Goal: Task Accomplishment & Management: Manage account settings

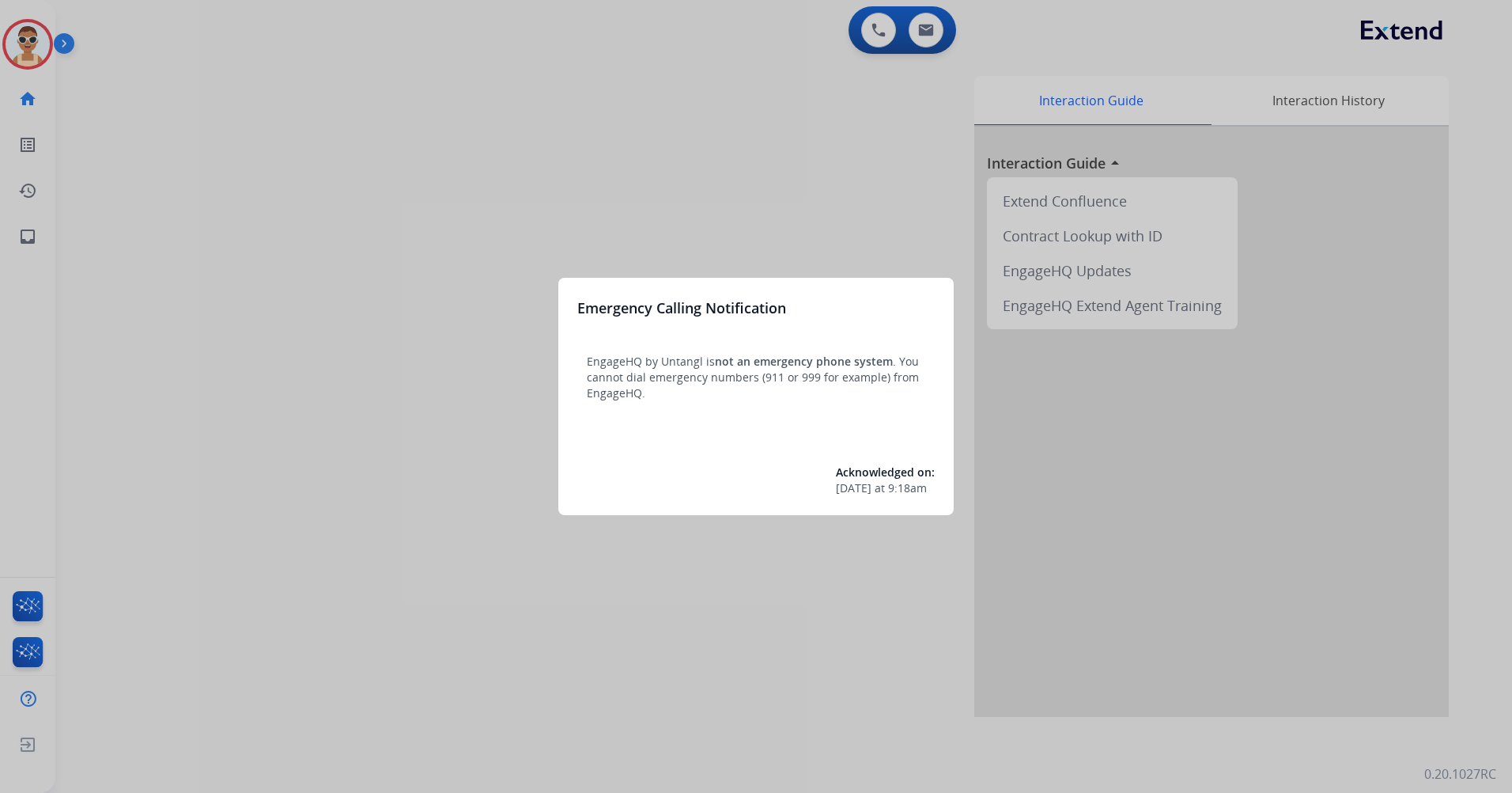
click at [469, 96] on div at bounding box center [756, 396] width 1512 height 793
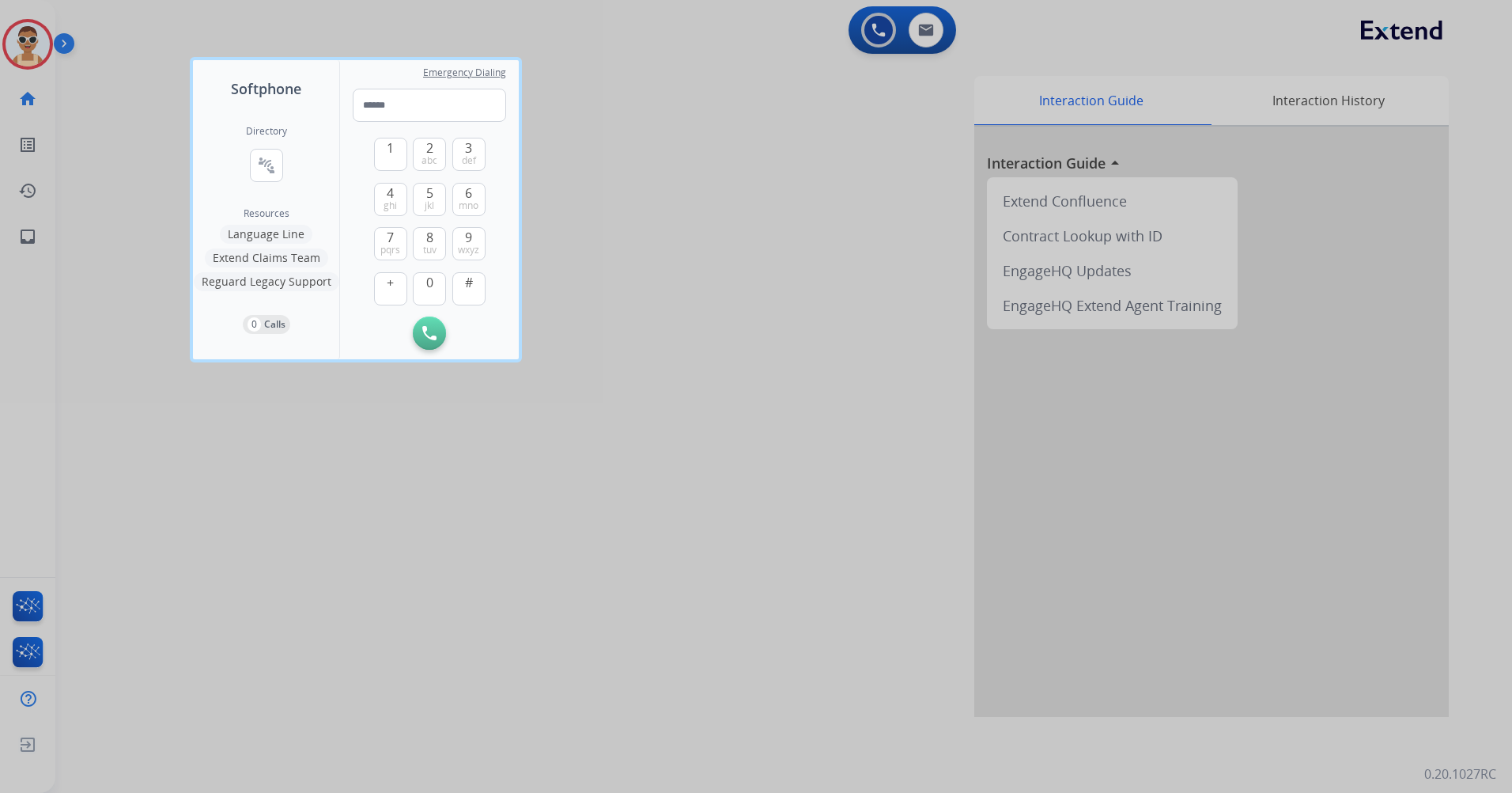
click at [556, 473] on div at bounding box center [756, 396] width 1512 height 793
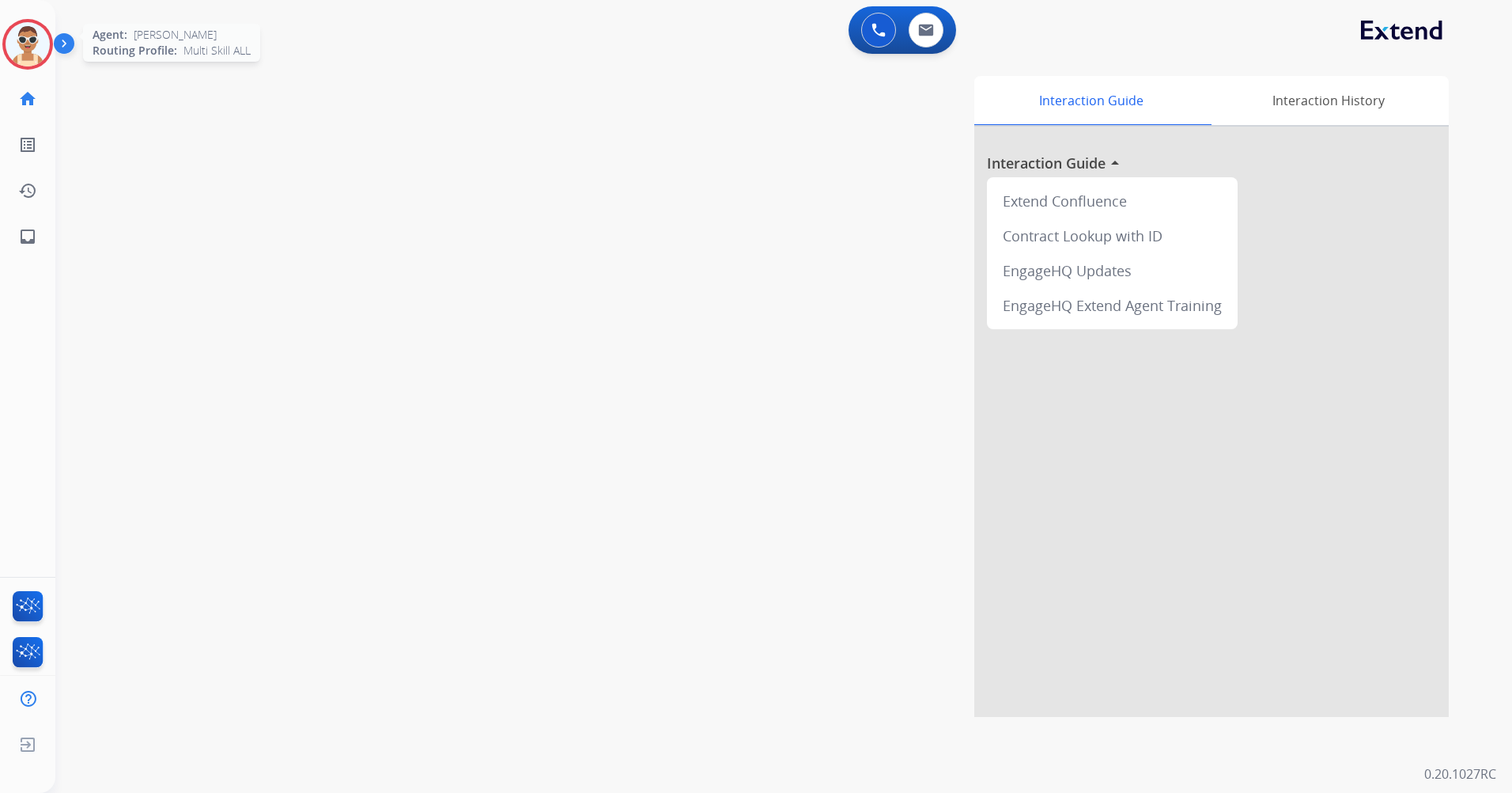
click at [41, 33] on img at bounding box center [28, 44] width 44 height 44
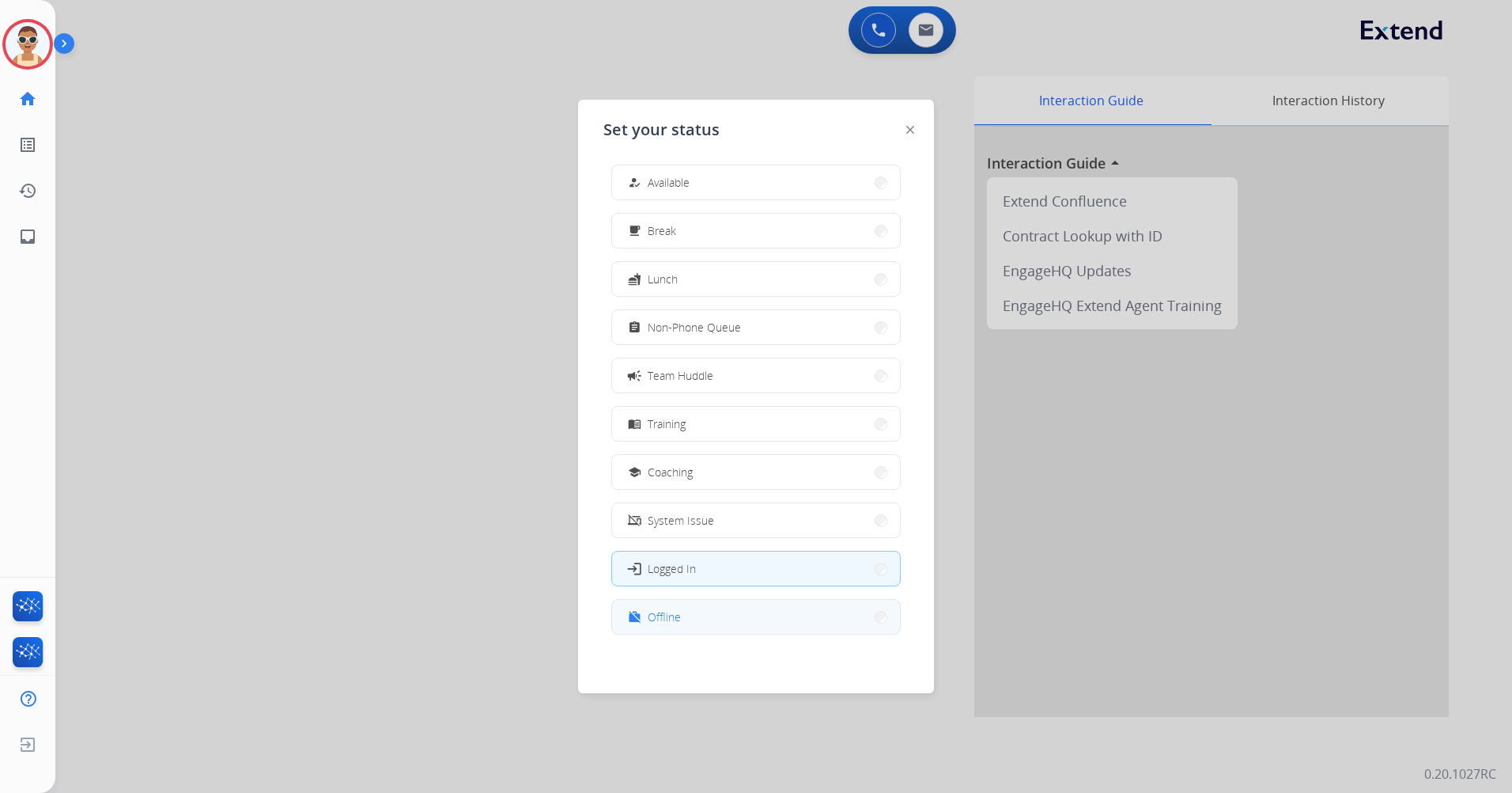
scroll to position [5, 0]
drag, startPoint x: 732, startPoint y: 608, endPoint x: 732, endPoint y: 598, distance: 10.0
click at [732, 609] on button "work_off Offline" at bounding box center [756, 615] width 288 height 34
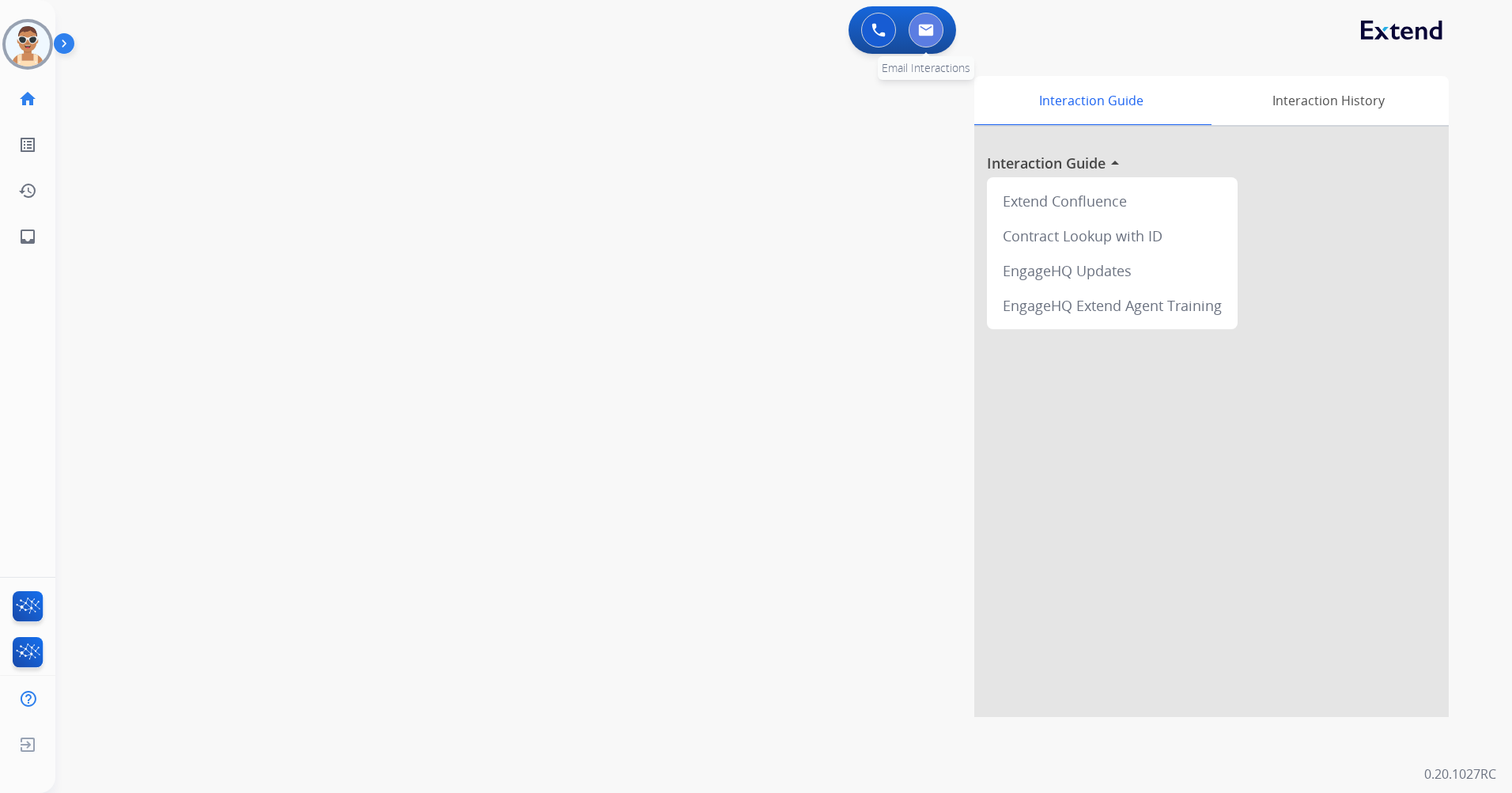
click at [936, 41] on button at bounding box center [926, 30] width 35 height 35
select select "**********"
